Goal: Task Accomplishment & Management: Manage account settings

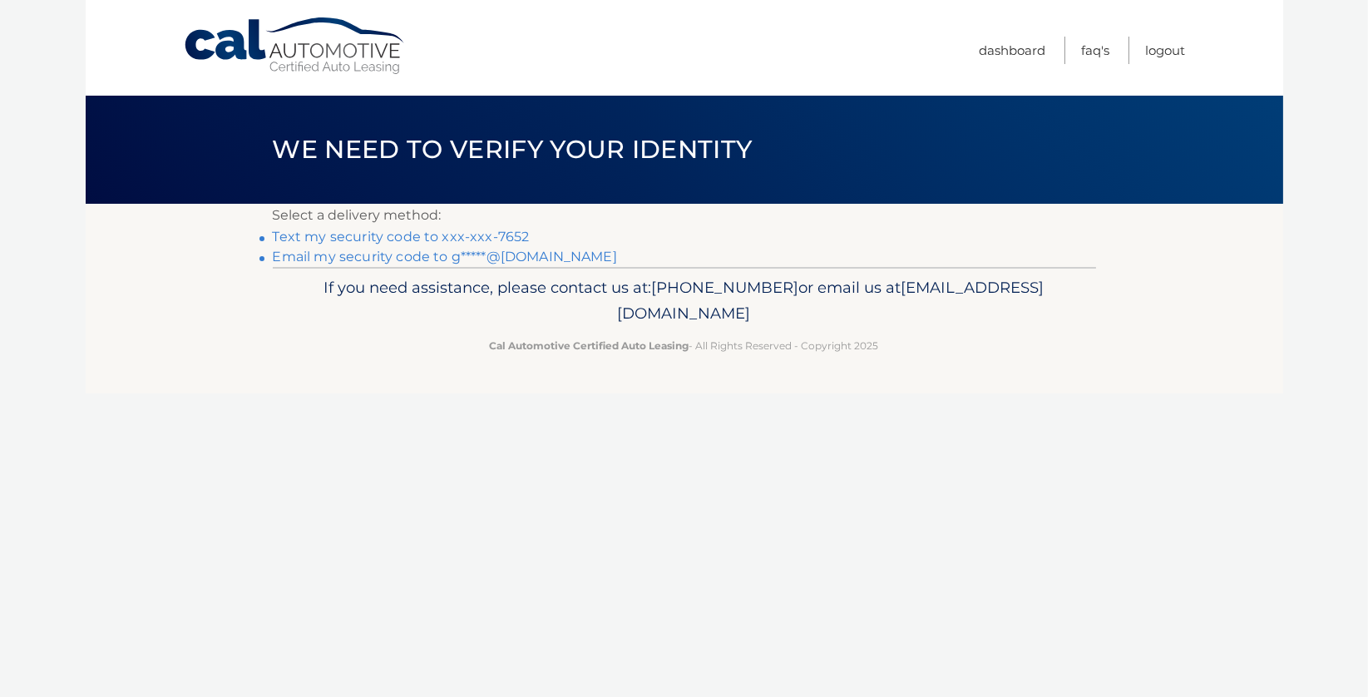
click at [417, 235] on link "Text my security code to xxx-xxx-7652" at bounding box center [401, 237] width 257 height 16
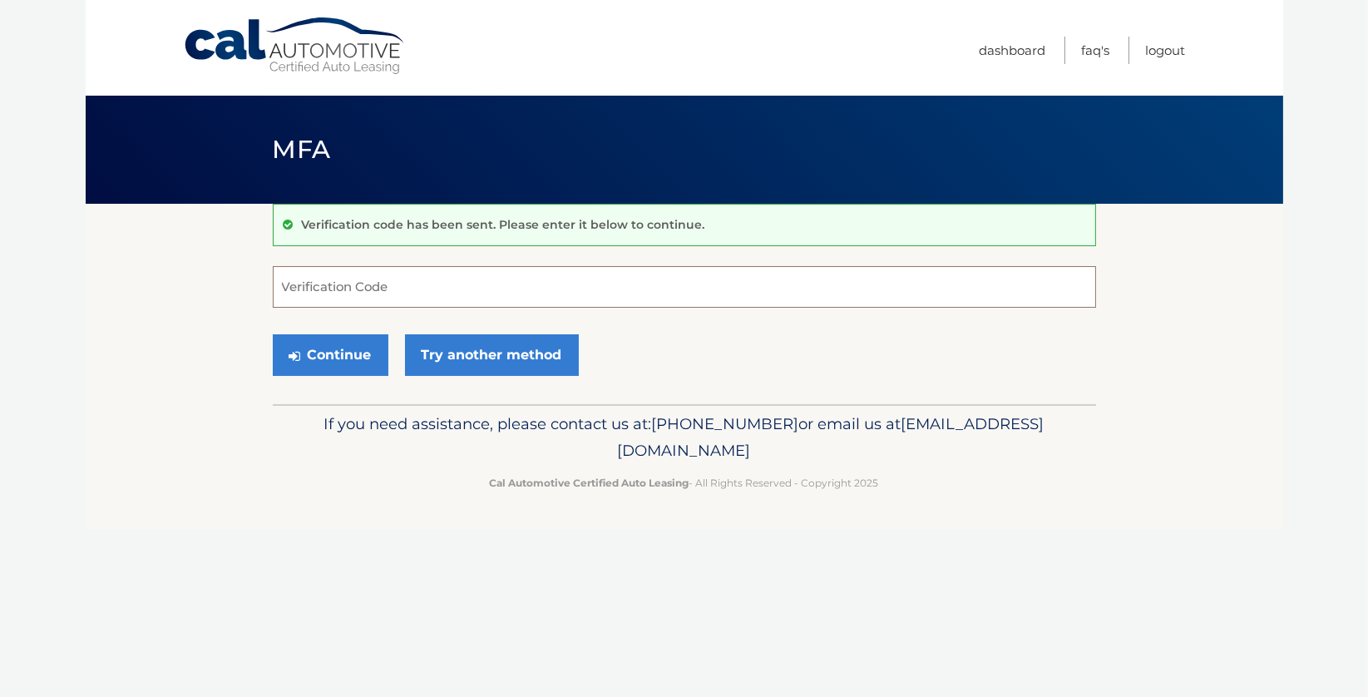
click at [311, 294] on input "Verification Code" at bounding box center [685, 287] width 824 height 42
type input "876487"
click at [324, 355] on button "Continue" at bounding box center [331, 355] width 116 height 42
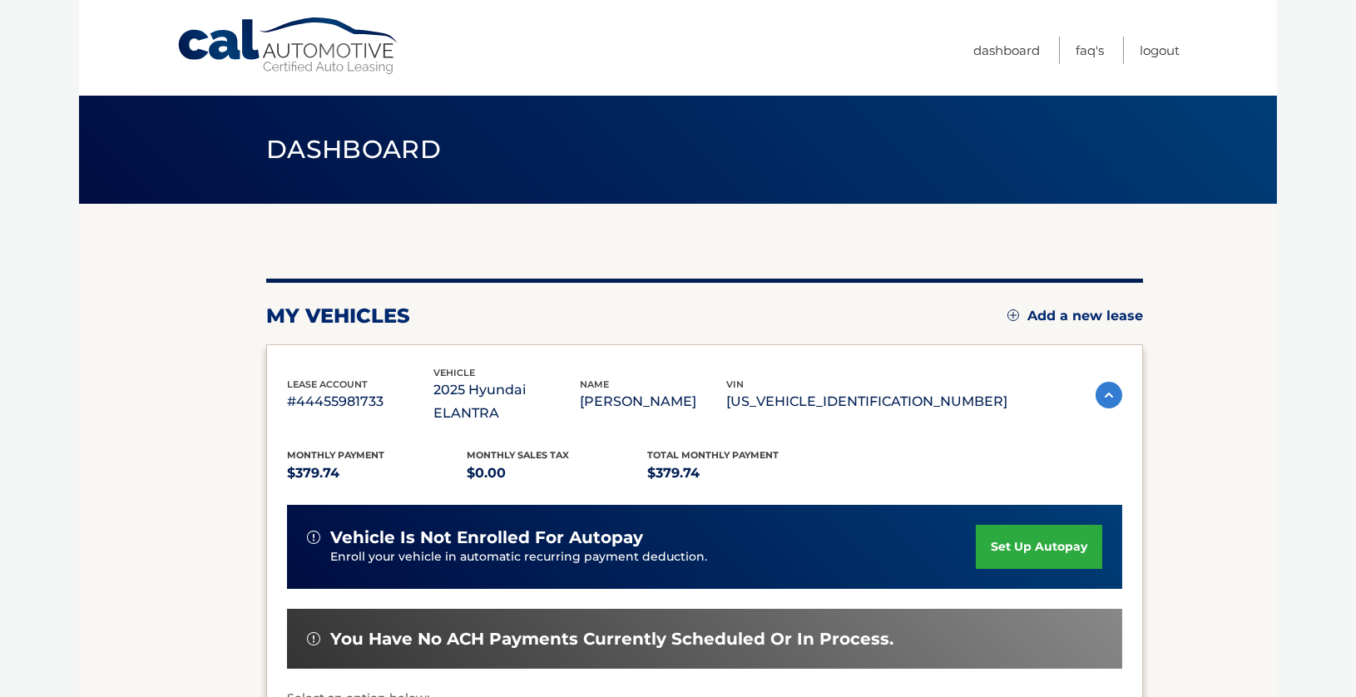
click at [1107, 382] on img at bounding box center [1109, 395] width 27 height 27
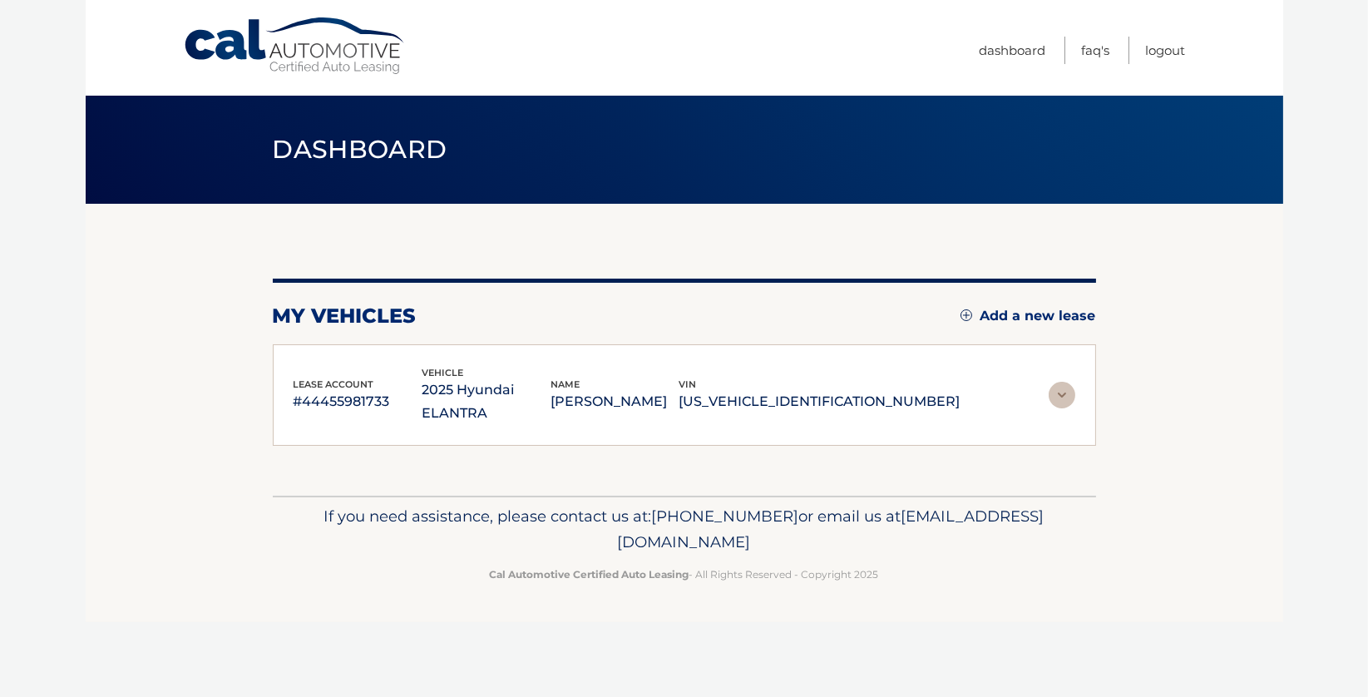
click at [345, 393] on p "#44455981733" at bounding box center [358, 401] width 129 height 23
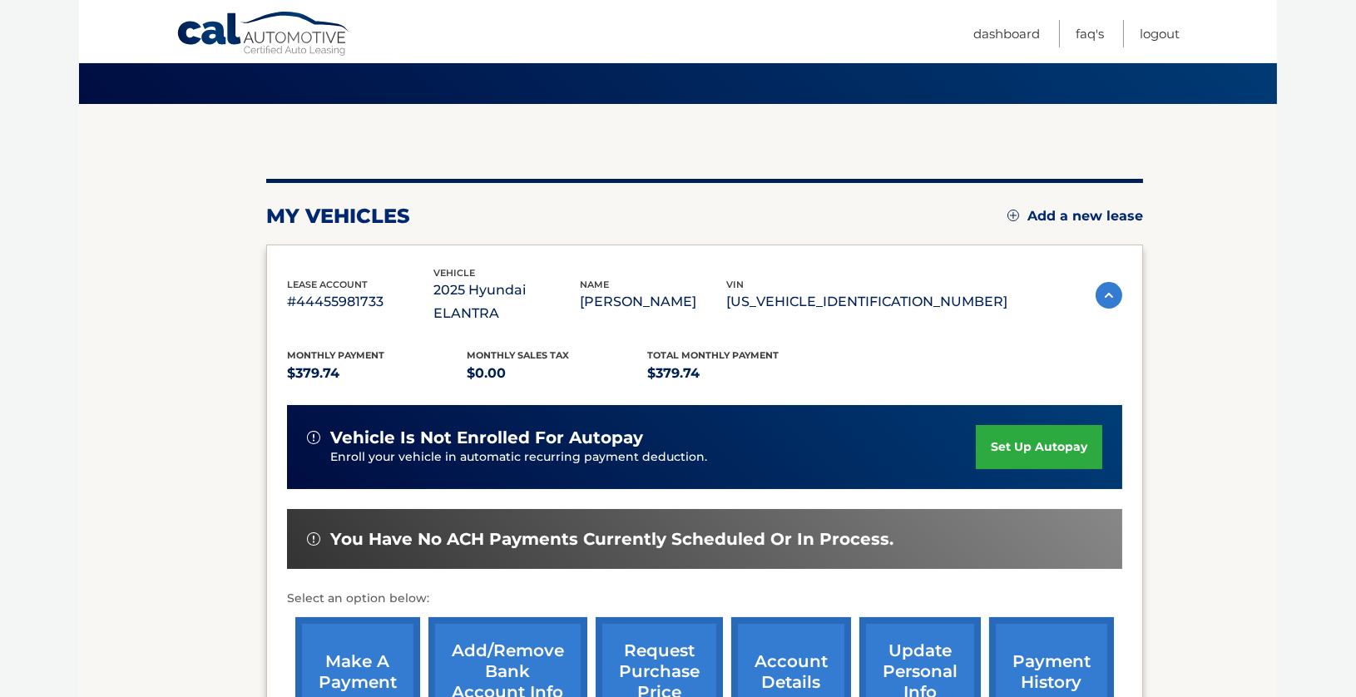
scroll to position [309, 0]
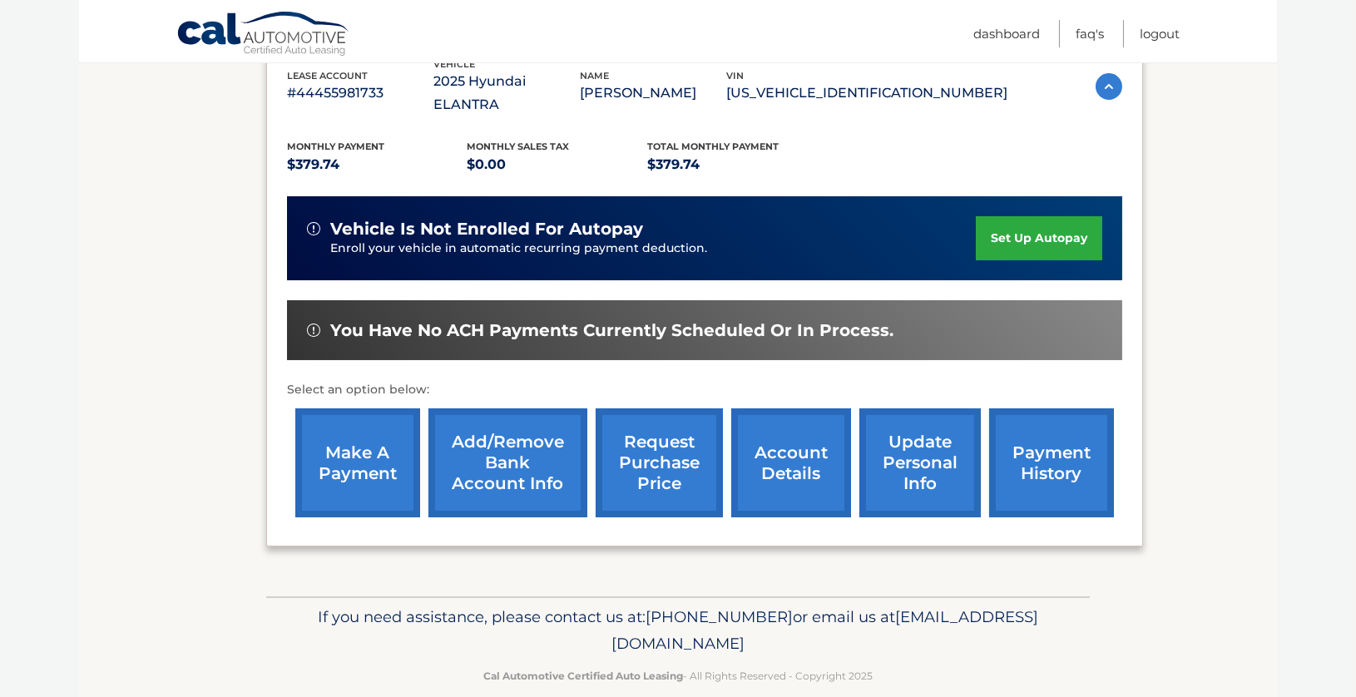
click at [788, 443] on link "account details" at bounding box center [791, 462] width 120 height 109
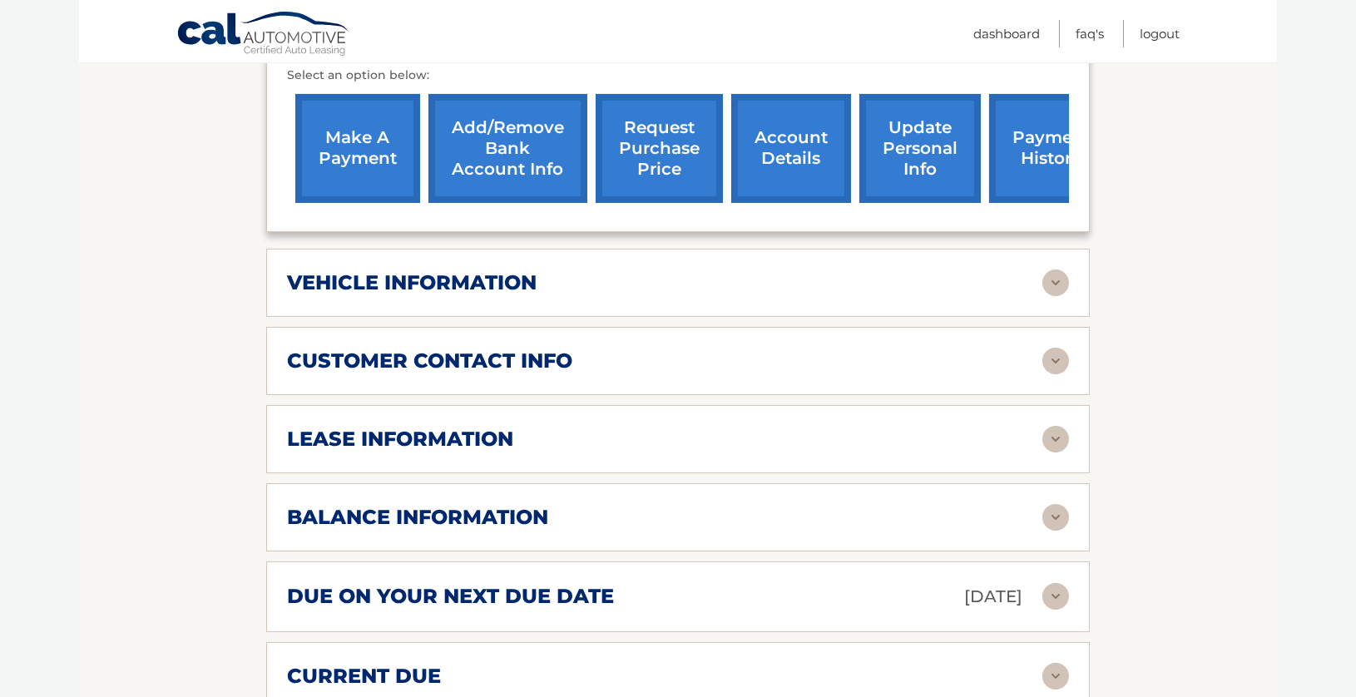
scroll to position [749, 0]
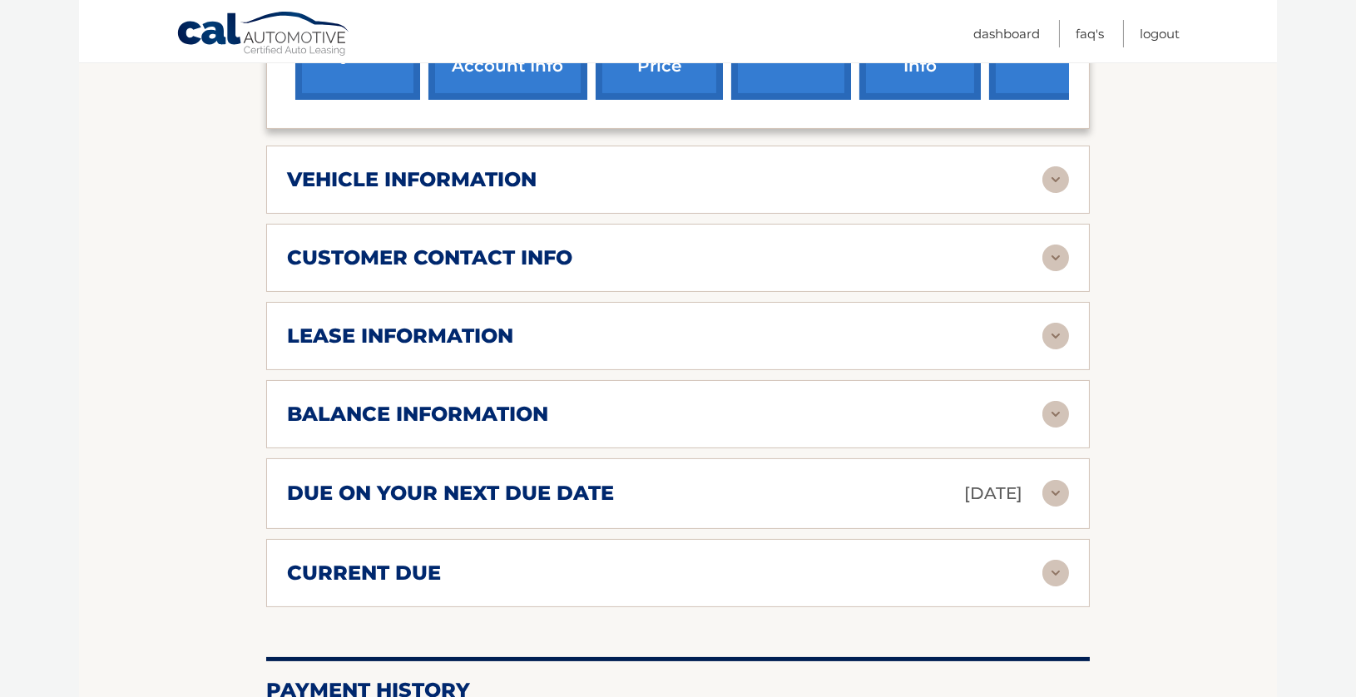
click at [1054, 323] on img at bounding box center [1055, 336] width 27 height 27
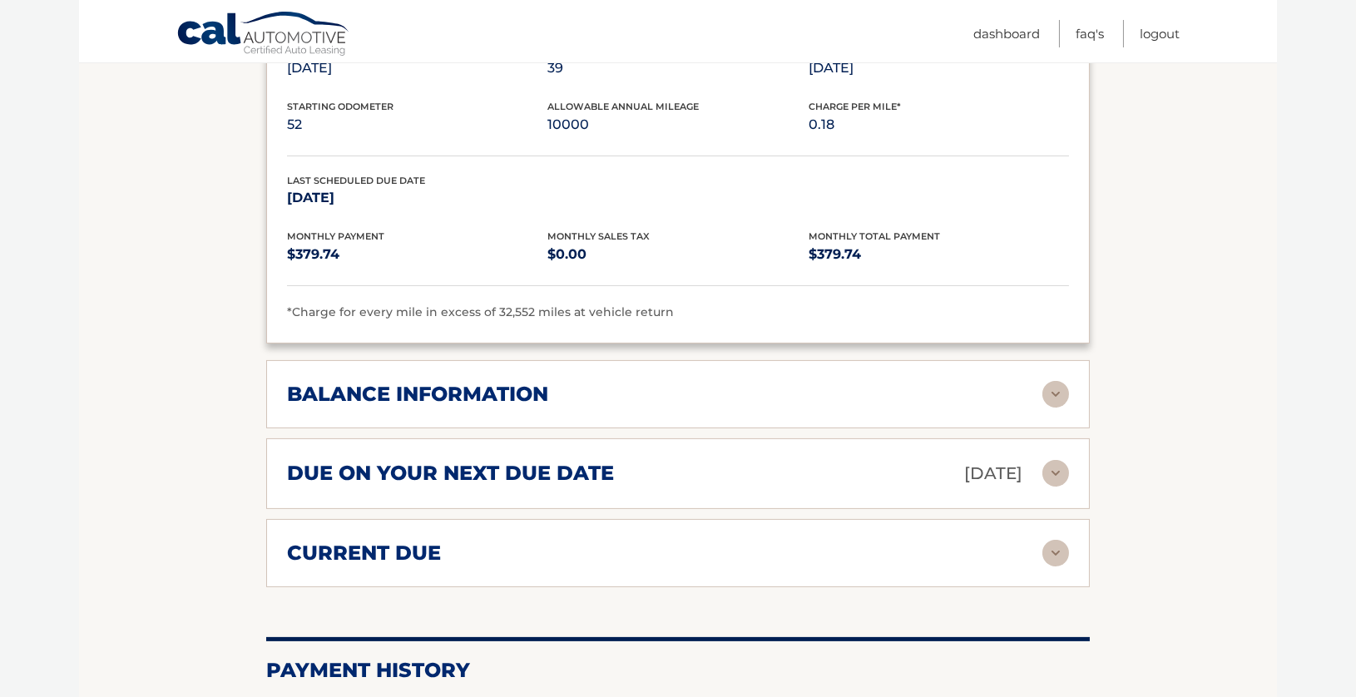
scroll to position [1081, 0]
click at [1046, 380] on img at bounding box center [1055, 393] width 27 height 27
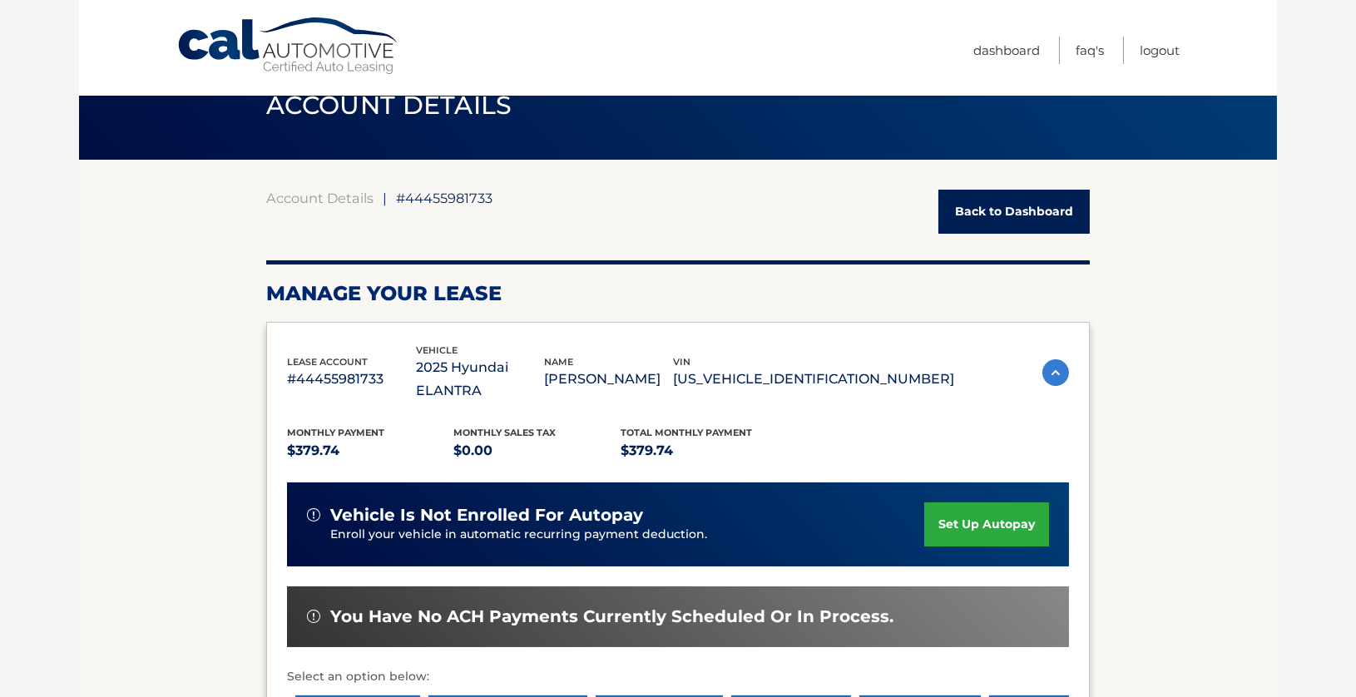
scroll to position [127, 0]
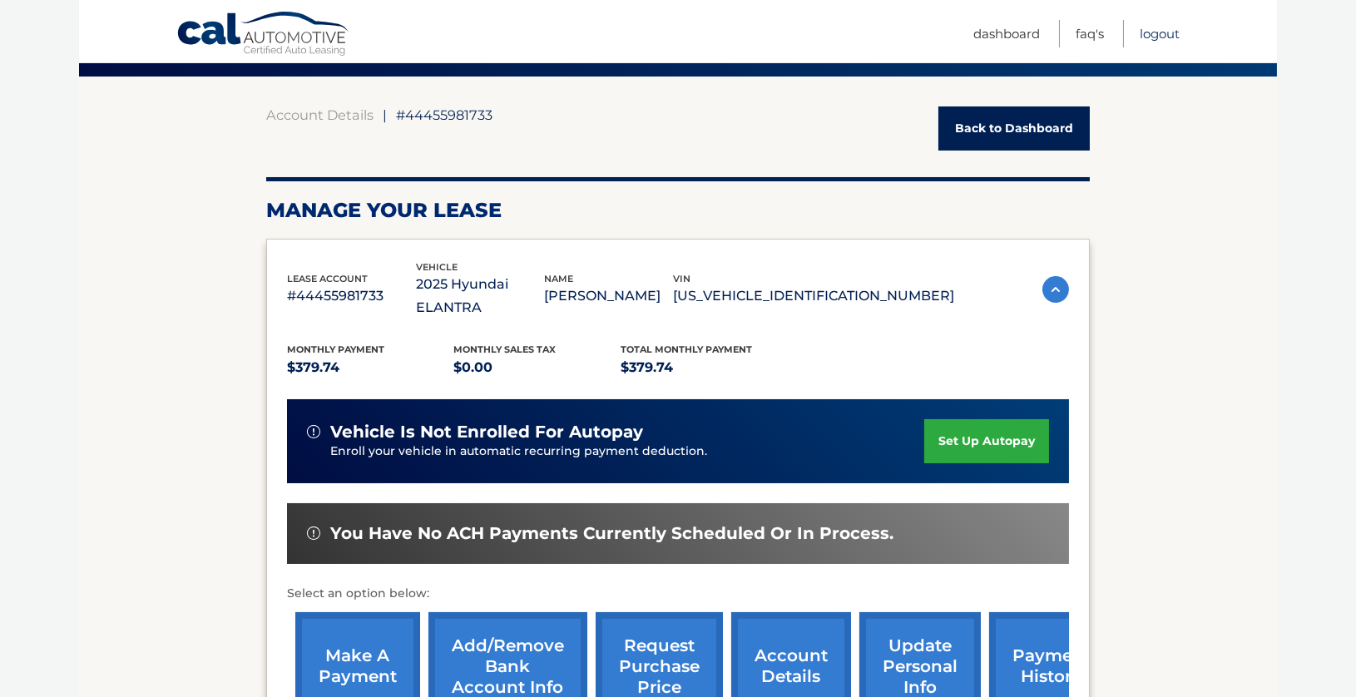
click at [1170, 29] on link "Logout" at bounding box center [1160, 33] width 40 height 27
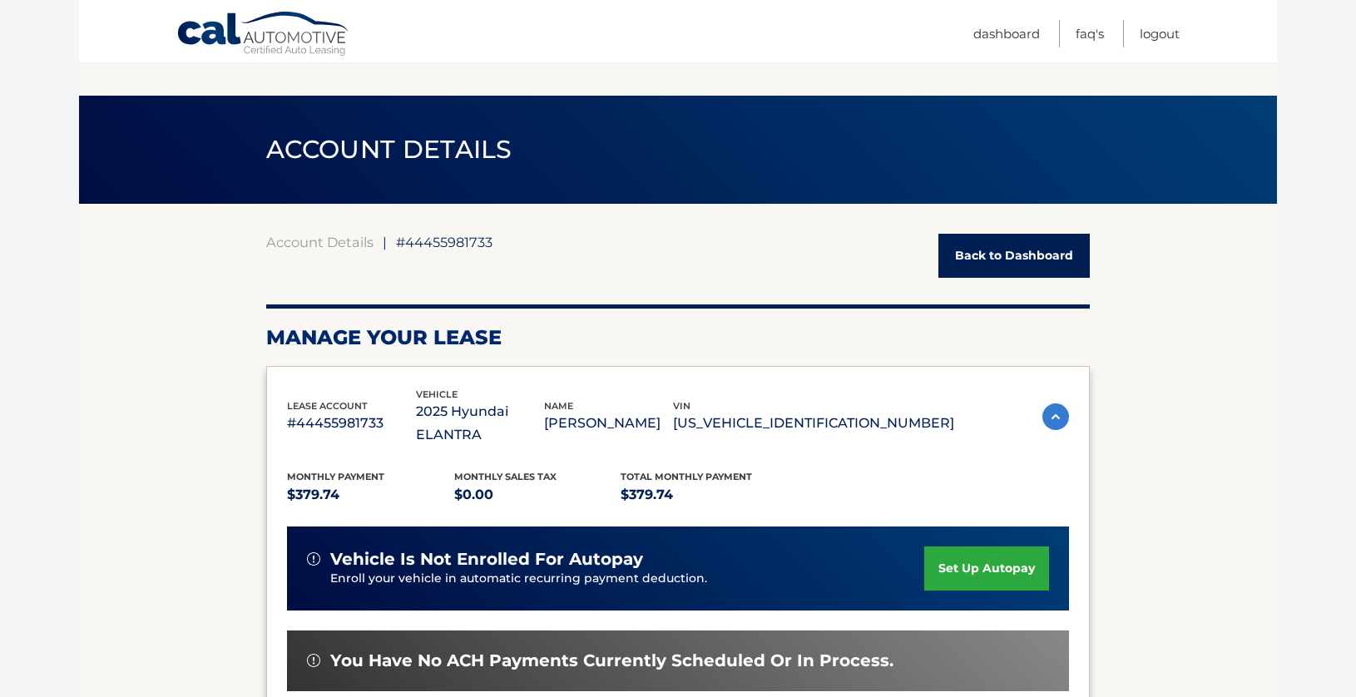
scroll to position [127, 0]
